Goal: Transaction & Acquisition: Purchase product/service

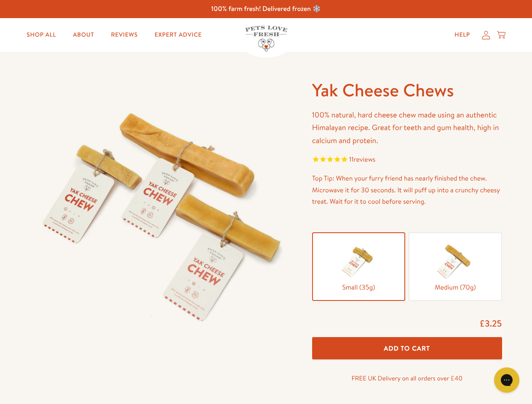
click at [266, 202] on img at bounding box center [161, 210] width 262 height 262
click at [407, 160] on span "11 reviews" at bounding box center [407, 160] width 190 height 13
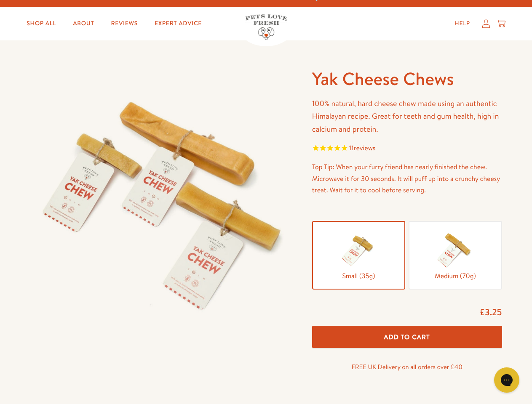
click at [507, 380] on icon "Gorgias live chat" at bounding box center [506, 380] width 8 height 8
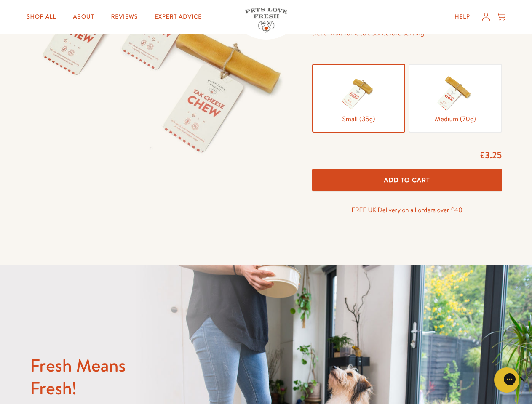
scroll to position [0, 0]
